Goal: Information Seeking & Learning: Check status

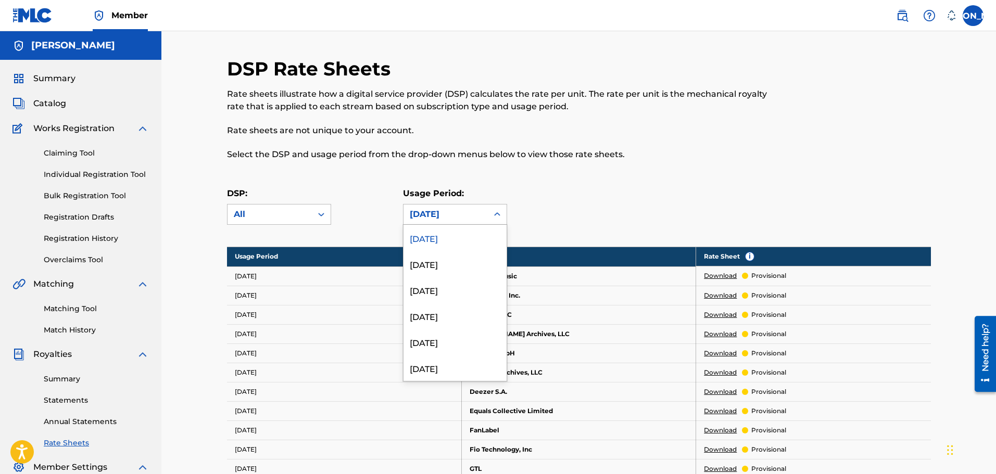
click at [490, 212] on div at bounding box center [497, 214] width 19 height 19
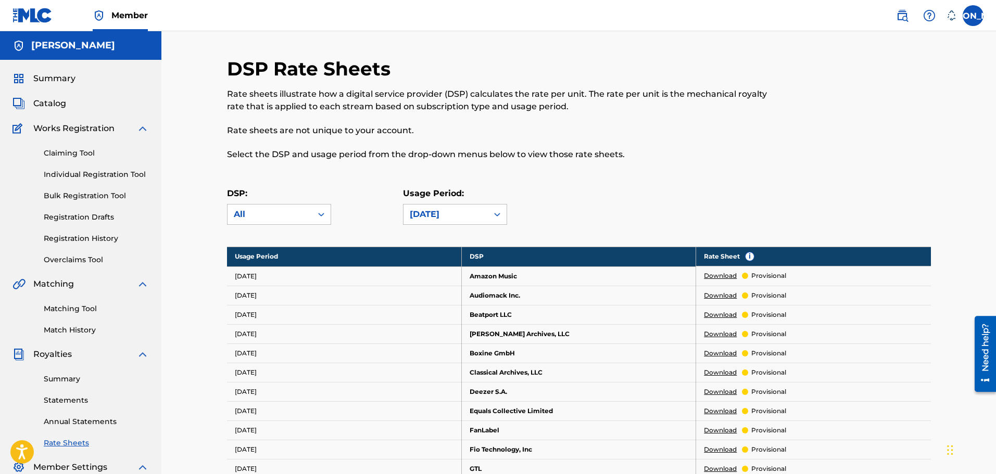
click at [589, 204] on div "DSP: All Usage Period: [DATE]" at bounding box center [579, 210] width 704 height 47
